Goal: Obtain resource: Obtain resource

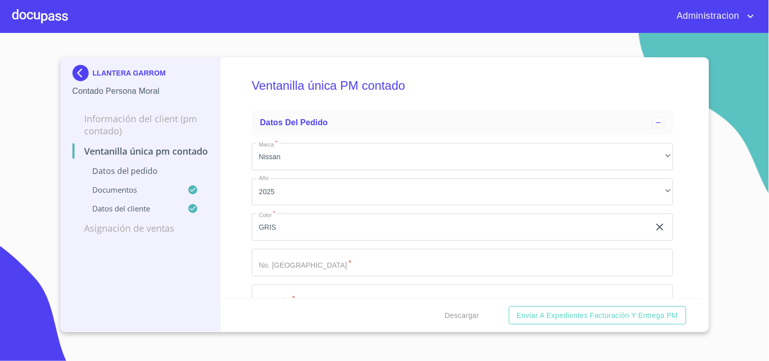
scroll to position [3144, 0]
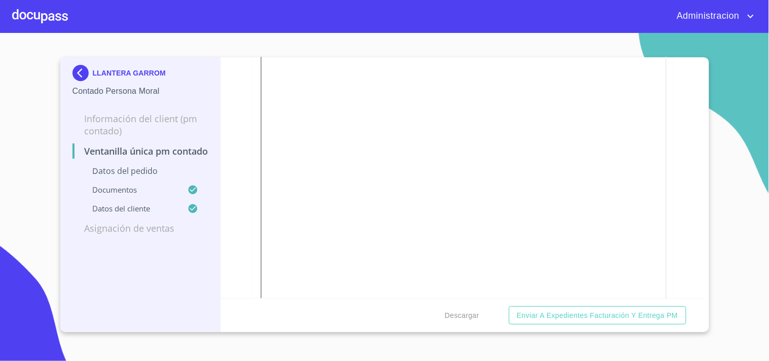
click at [99, 72] on p "LLANTERA GARROM" at bounding box center [129, 73] width 73 height 8
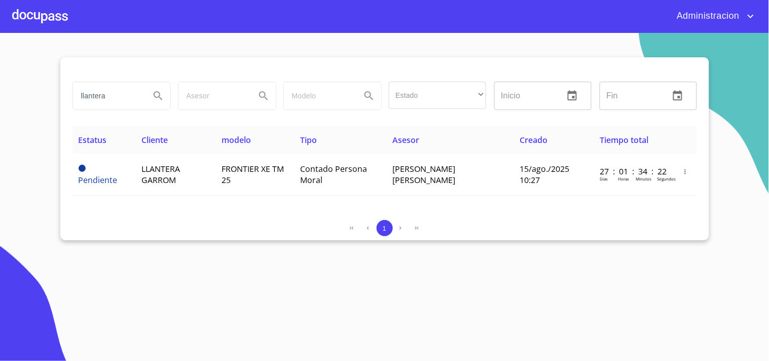
click at [4, 99] on section "llantera Estado ​ ​ Inicio ​ Fin ​ Estatus Cliente modelo Tipo Asesor Creado Ti…" at bounding box center [384, 197] width 769 height 328
type input "[PERSON_NAME]"
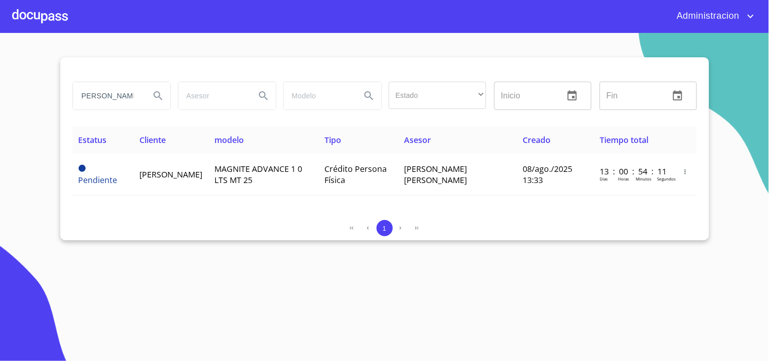
scroll to position [0, 0]
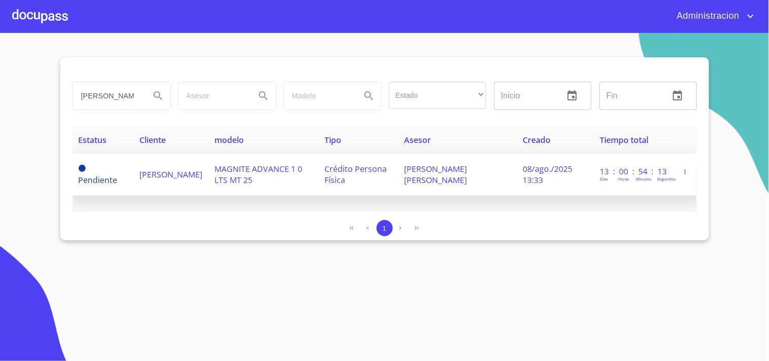
click at [283, 183] on span "MAGNITE ADVANCE 1 0 LTS MT 25" at bounding box center [258, 174] width 88 height 22
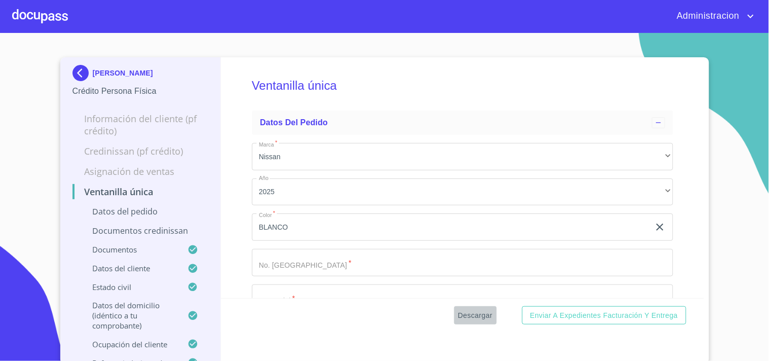
click at [477, 311] on span "Descargar" at bounding box center [475, 315] width 34 height 13
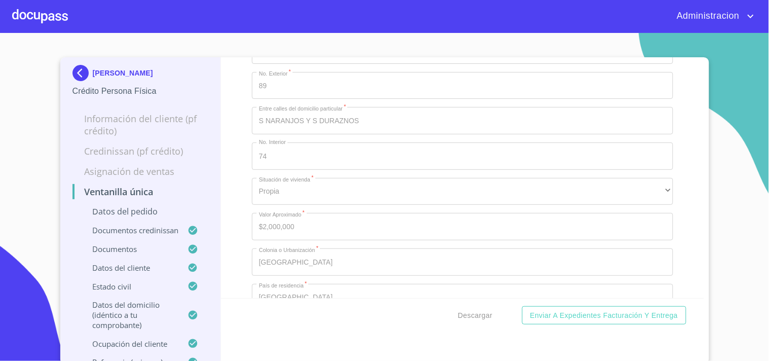
scroll to position [4187, 0]
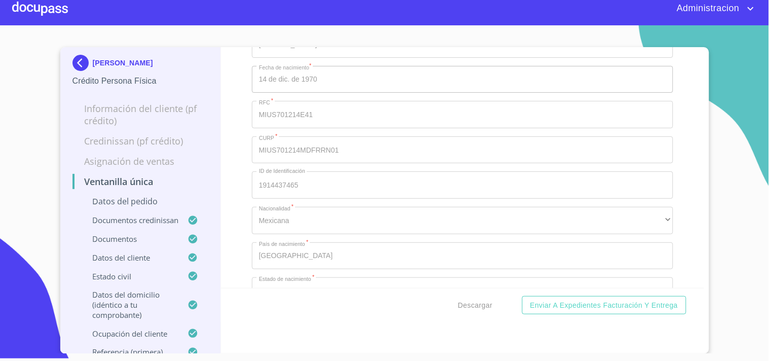
scroll to position [3508, 0]
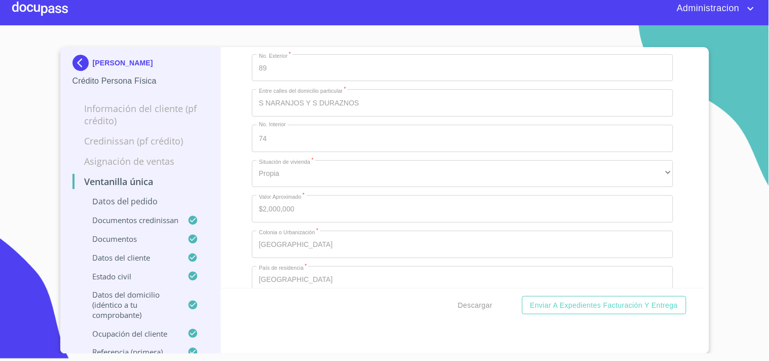
click at [134, 64] on p "[PERSON_NAME]" at bounding box center [123, 63] width 60 height 8
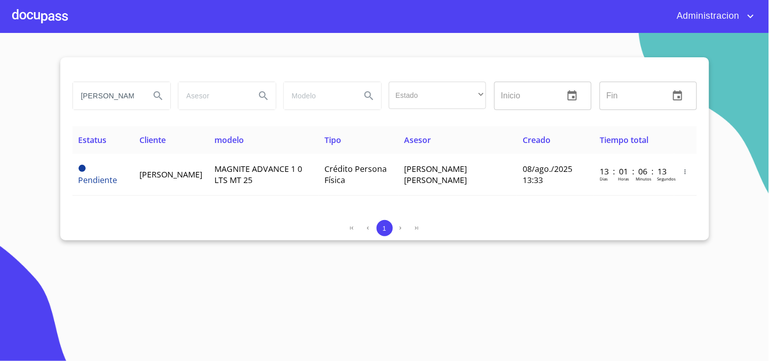
drag, startPoint x: 76, startPoint y: 98, endPoint x: 301, endPoint y: 107, distance: 225.2
click at [301, 107] on div "[PERSON_NAME] Estado ​ ​ Inicio ​ Fin ​" at bounding box center [384, 96] width 633 height 36
